Goal: Navigation & Orientation: Find specific page/section

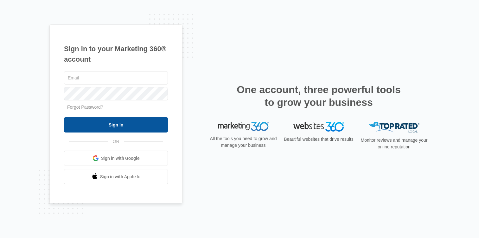
type input "[PERSON_NAME][EMAIL_ADDRESS][DOMAIN_NAME]"
click at [141, 121] on input "Sign In" at bounding box center [116, 124] width 104 height 15
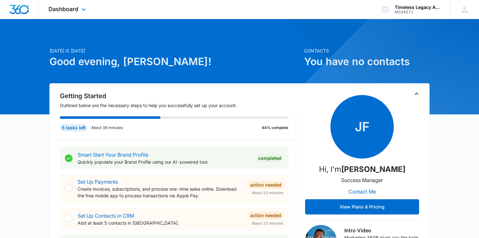
click at [78, 4] on div "Dashboard Apps Reputation Forms CRM Email Social POS Content Ads Intelligence F…" at bounding box center [68, 9] width 58 height 19
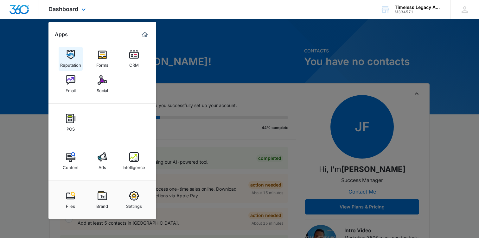
click at [76, 53] on link "Reputation" at bounding box center [71, 59] width 24 height 24
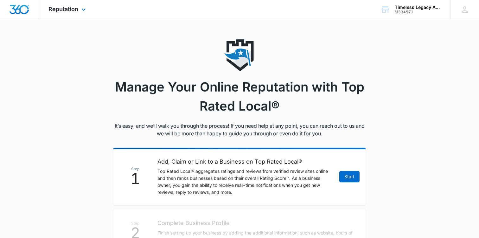
click at [63, 13] on div "Reputation Apps Reputation Forms CRM Email Social POS Content Ads Intelligence …" at bounding box center [68, 9] width 58 height 19
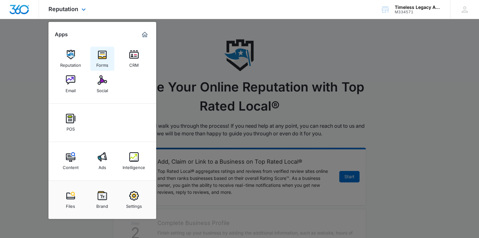
click at [99, 47] on link "Forms" at bounding box center [102, 59] width 24 height 24
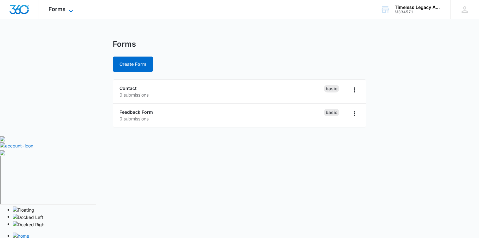
click at [68, 7] on div "Forms Apps Reputation Forms CRM Email Social POS Content Ads Intelligence Files…" at bounding box center [61, 9] width 45 height 19
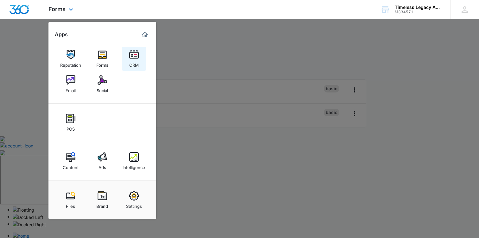
click at [128, 58] on link "CRM" at bounding box center [134, 59] width 24 height 24
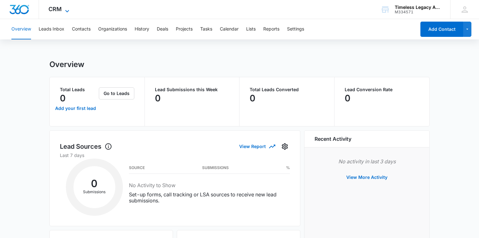
click at [60, 11] on span "CRM" at bounding box center [55, 9] width 13 height 7
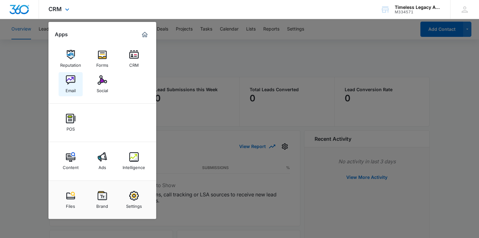
click at [74, 77] on img at bounding box center [71, 80] width 10 height 10
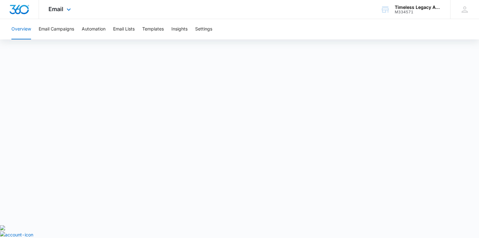
click at [68, 5] on div "Email Apps Reputation Forms CRM Email Social POS Content Ads Intelligence Files…" at bounding box center [60, 9] width 43 height 19
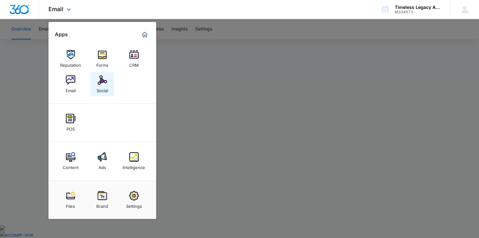
click at [110, 83] on link "Social" at bounding box center [102, 84] width 24 height 24
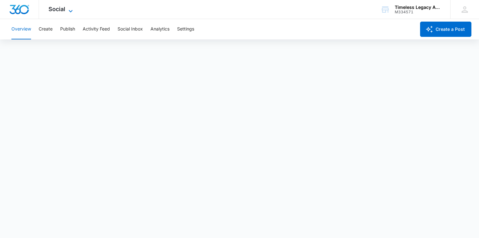
click at [64, 9] on span "Social" at bounding box center [57, 9] width 17 height 7
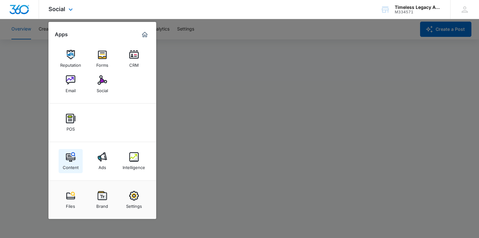
click at [71, 155] on img at bounding box center [71, 157] width 10 height 10
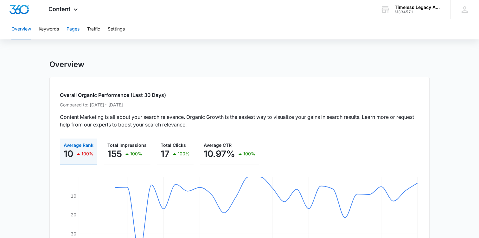
click at [71, 32] on button "Pages" at bounding box center [73, 29] width 13 height 20
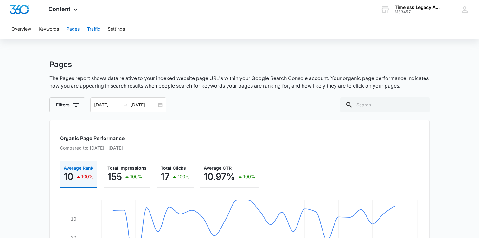
click at [94, 29] on button "Traffic" at bounding box center [93, 29] width 13 height 20
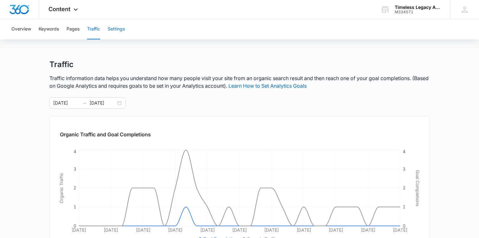
click at [113, 27] on button "Settings" at bounding box center [116, 29] width 17 height 20
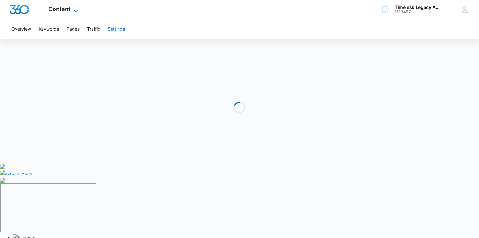
click at [76, 10] on icon at bounding box center [76, 11] width 8 height 8
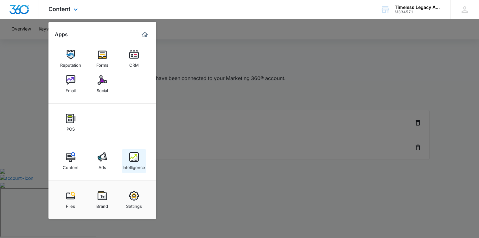
click at [130, 163] on div "Intelligence" at bounding box center [134, 165] width 23 height 8
